Goal: Transaction & Acquisition: Subscribe to service/newsletter

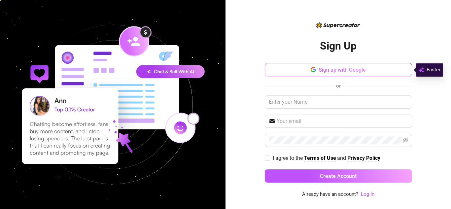
click at [357, 74] on button "Sign up with Google" at bounding box center [338, 69] width 147 height 13
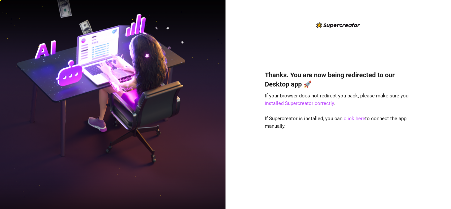
click at [200, 1] on img at bounding box center [113, 104] width 226 height 283
